Goal: Task Accomplishment & Management: Use online tool/utility

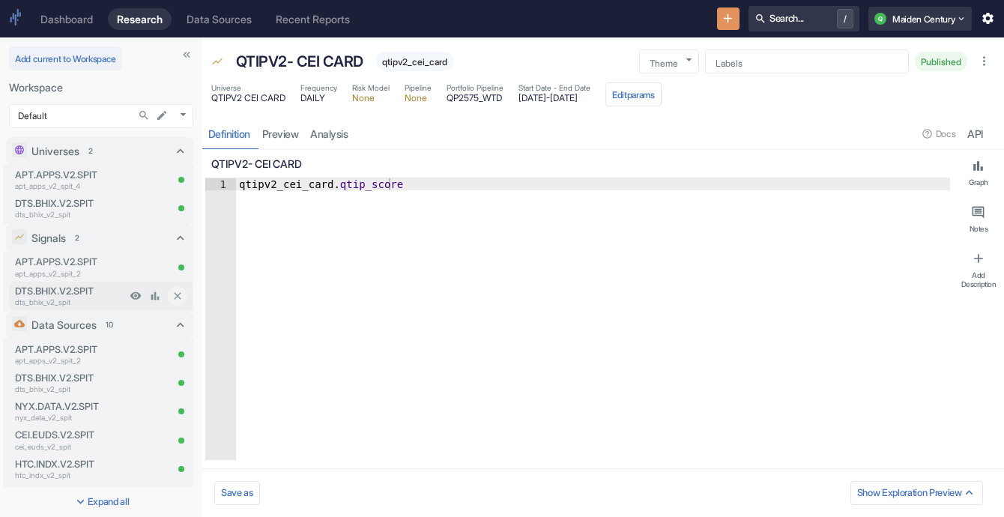
type textarea "x"
click at [320, 139] on link "analysis" at bounding box center [329, 133] width 49 height 31
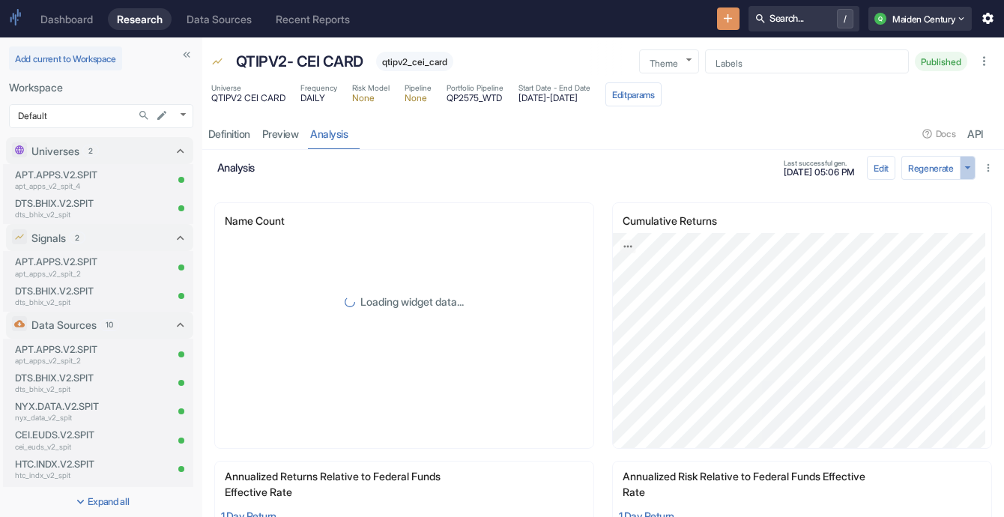
click at [960, 172] on icon "button" at bounding box center [967, 167] width 14 height 14
click at [954, 172] on div at bounding box center [502, 258] width 1004 height 517
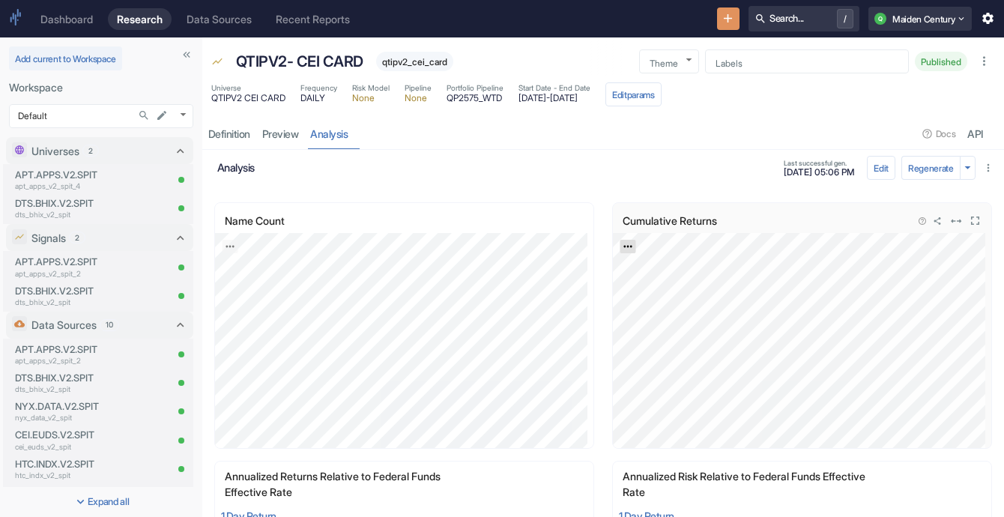
click at [622, 247] on icon "Export; Press ENTER to open" at bounding box center [627, 246] width 10 height 10
click at [660, 286] on link "CSV" at bounding box center [664, 287] width 42 height 16
